Goal: Information Seeking & Learning: Compare options

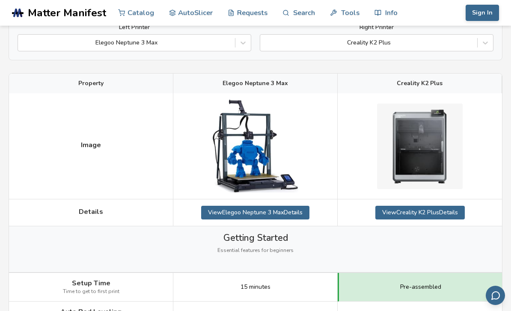
scroll to position [80, 0]
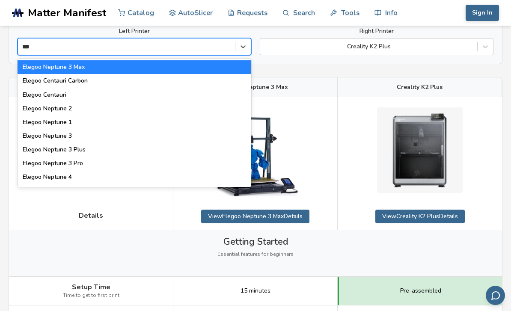
click at [89, 77] on div "Elegoo Centauri Carbon" at bounding box center [135, 81] width 234 height 14
type input "***"
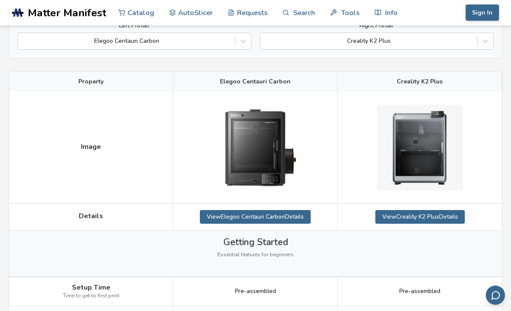
scroll to position [86, 0]
click at [267, 222] on link "View Elegoo Centauri Carbon Details" at bounding box center [255, 217] width 111 height 14
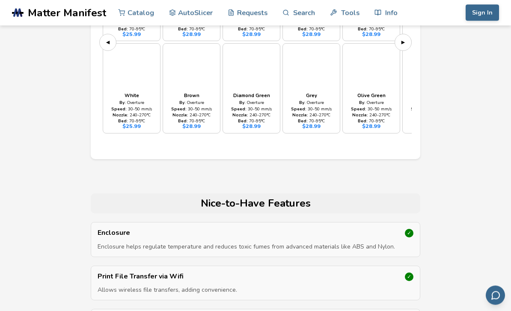
scroll to position [2455, 0]
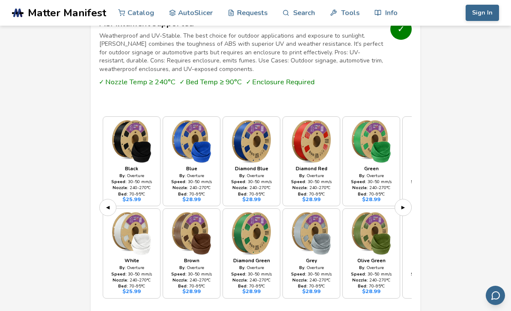
click at [252, 185] on div "Nozzle: 240 - 270 °C" at bounding box center [251, 187] width 38 height 5
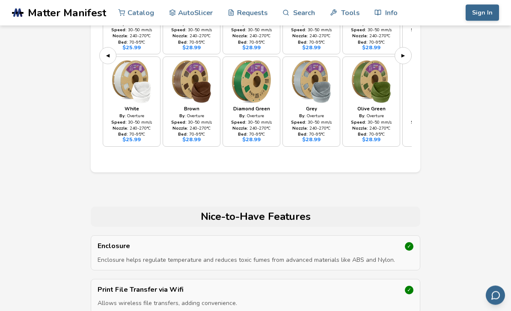
scroll to position [2597, 0]
